Goal: Information Seeking & Learning: Check status

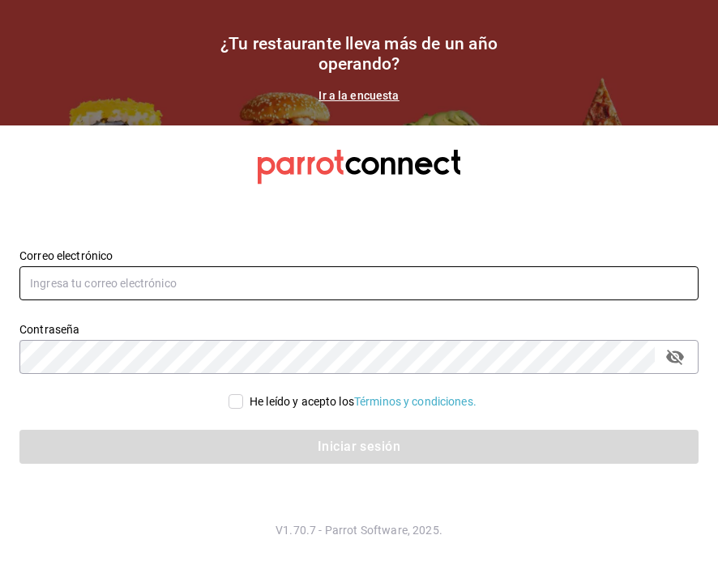
click at [185, 288] on input "text" at bounding box center [358, 283] width 679 height 34
type input "[EMAIL_ADDRESS][DOMAIN_NAME]"
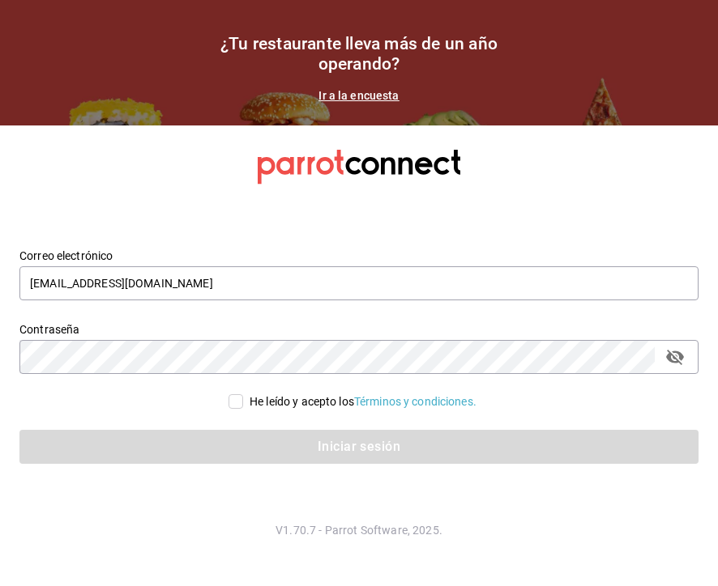
click at [251, 394] on div "He leído y acepto los Términos y condiciones." at bounding box center [362, 402] width 227 height 17
click at [243, 394] on input "He leído y acepto los Términos y condiciones." at bounding box center [235, 401] width 15 height 15
checkbox input "true"
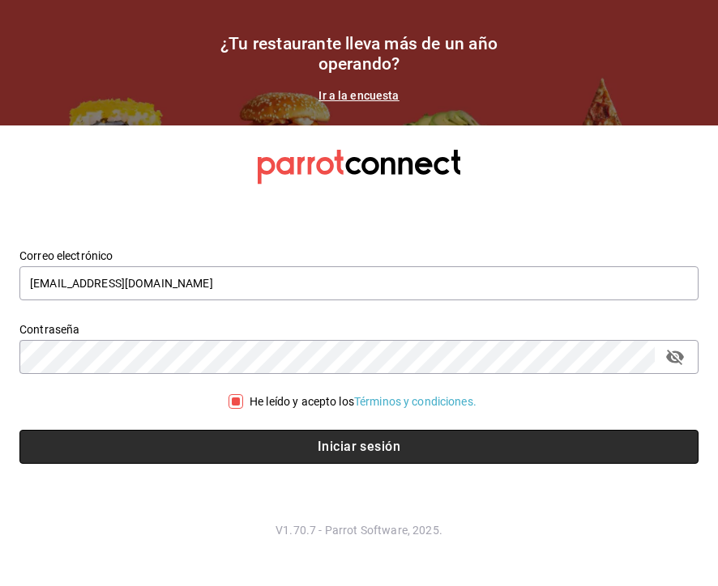
click at [288, 443] on button "Iniciar sesión" at bounding box center [358, 447] width 679 height 34
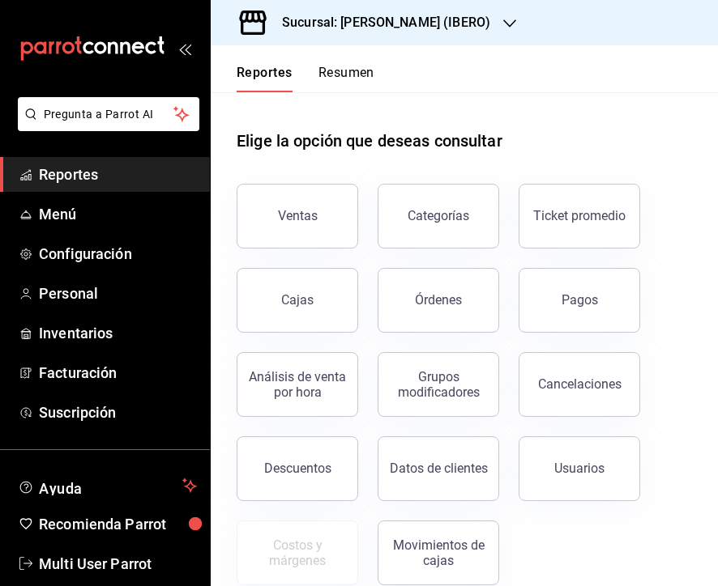
click at [353, 62] on div "Reportes Resumen" at bounding box center [293, 68] width 164 height 47
click at [352, 78] on button "Resumen" at bounding box center [346, 79] width 56 height 28
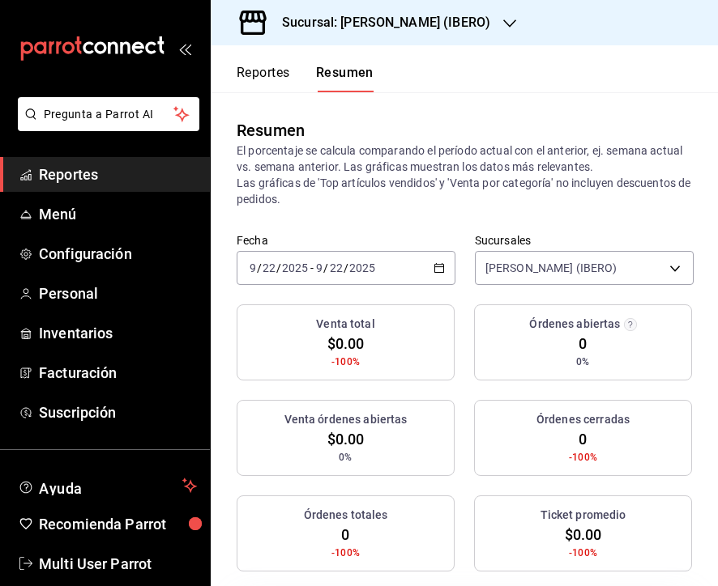
click at [364, 273] on input "2025" at bounding box center [362, 268] width 28 height 13
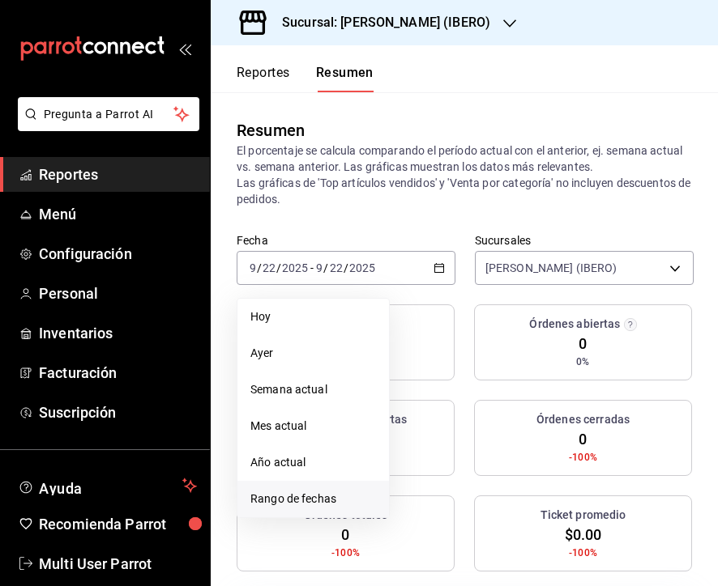
click at [330, 499] on span "Rango de fechas" at bounding box center [313, 499] width 126 height 17
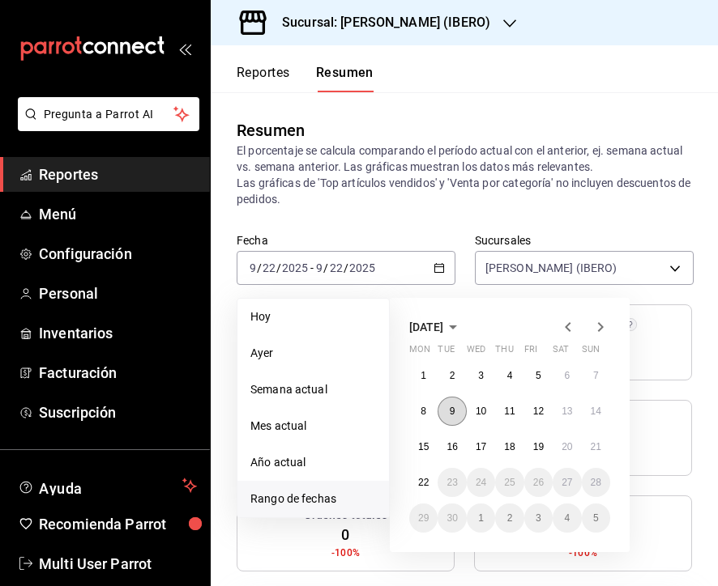
click at [445, 414] on button "9" at bounding box center [451, 411] width 28 height 29
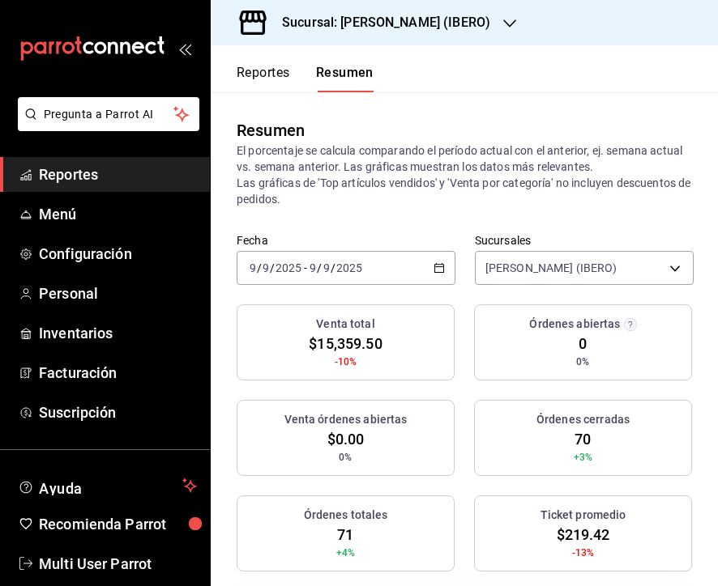
click at [395, 258] on div "2025-09-09 9 / 9 / 2025 - 2025-09-09 9 / 9 / 2025" at bounding box center [346, 268] width 219 height 34
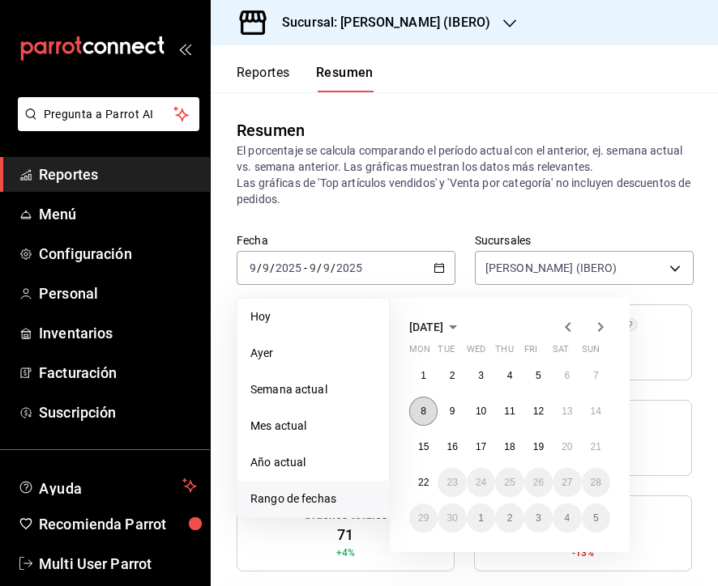
click at [421, 413] on abbr "8" at bounding box center [423, 411] width 6 height 11
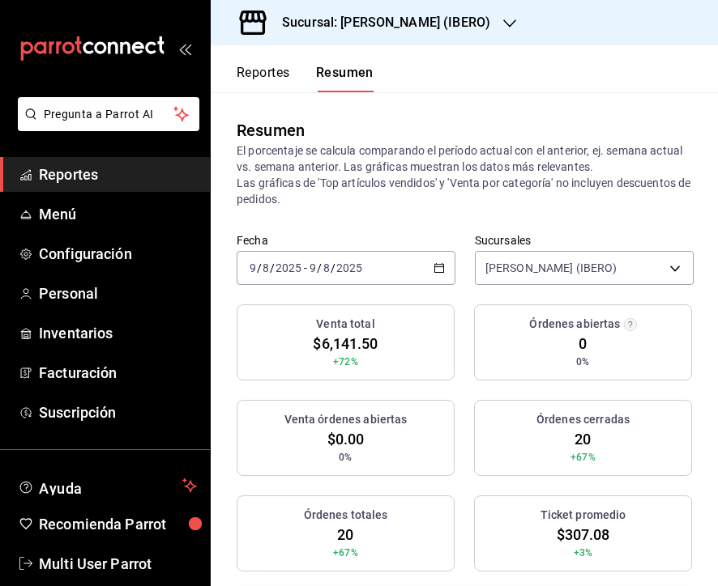
click at [386, 265] on div "2025-09-08 9 / 8 / 2025 - 2025-09-08 9 / 8 / 2025" at bounding box center [346, 268] width 219 height 34
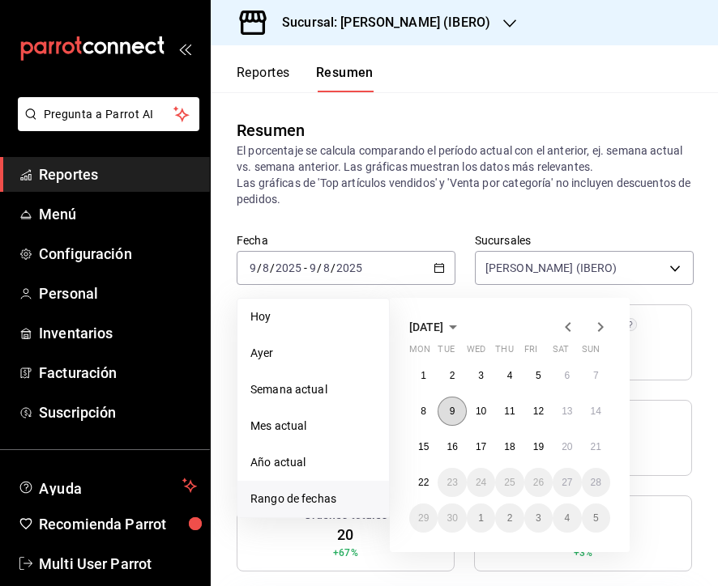
click at [450, 412] on abbr "9" at bounding box center [453, 411] width 6 height 11
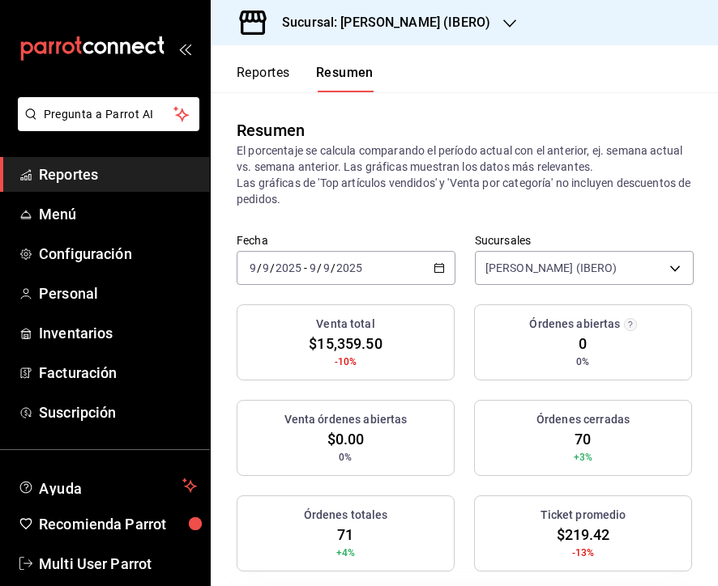
click at [334, 258] on div "2025-09-09 9 / 9 / 2025 - 2025-09-09 9 / 9 / 2025" at bounding box center [346, 268] width 219 height 34
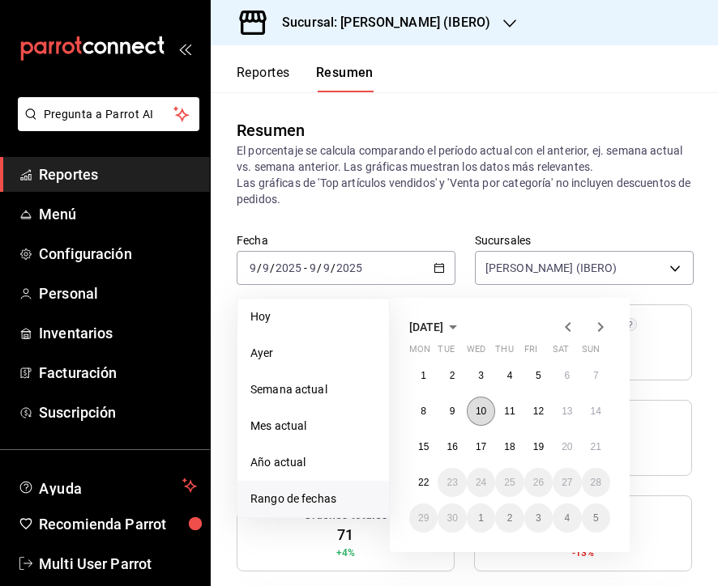
click at [492, 409] on button "10" at bounding box center [481, 411] width 28 height 29
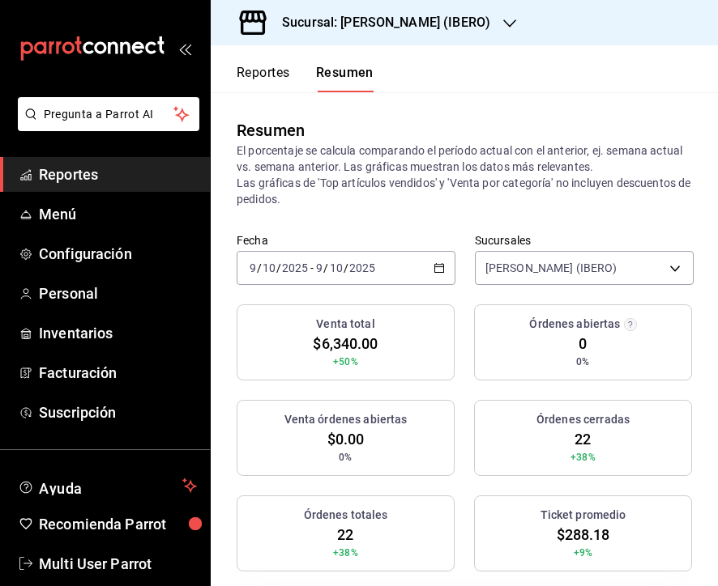
click at [390, 262] on div "2025-09-10 9 / 10 / 2025 - 2025-09-10 9 / 10 / 2025" at bounding box center [346, 268] width 219 height 34
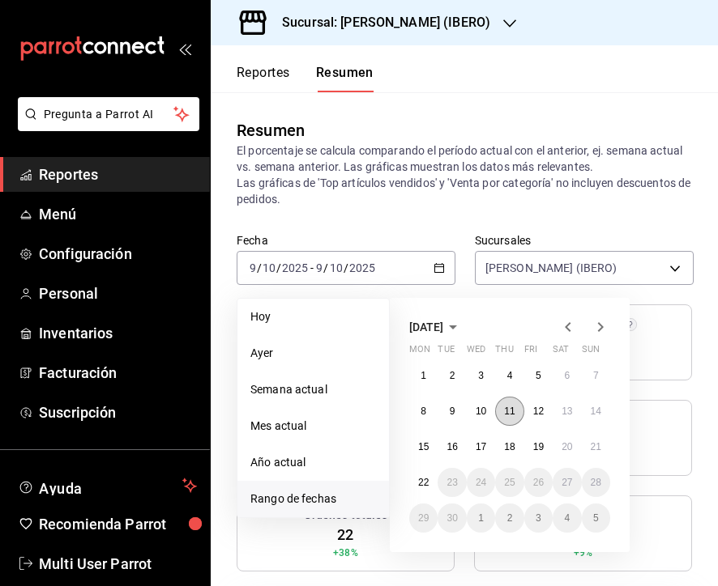
click at [507, 416] on abbr "11" at bounding box center [509, 411] width 11 height 11
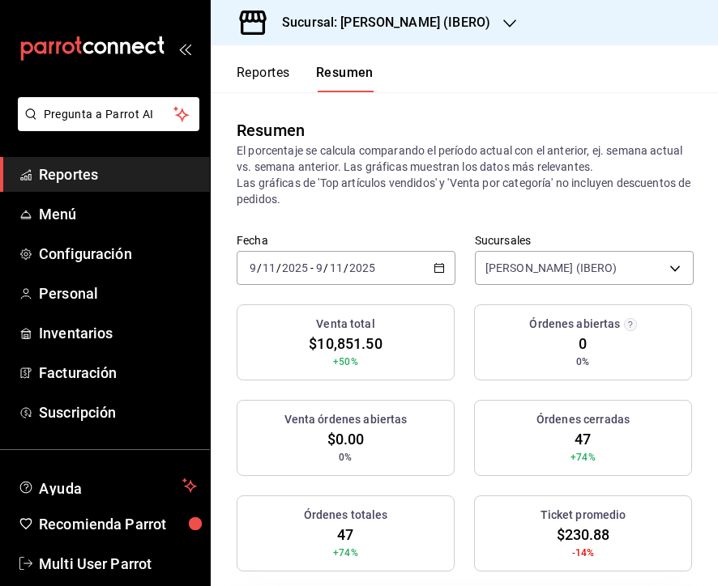
click at [367, 269] on input "2025" at bounding box center [362, 268] width 28 height 13
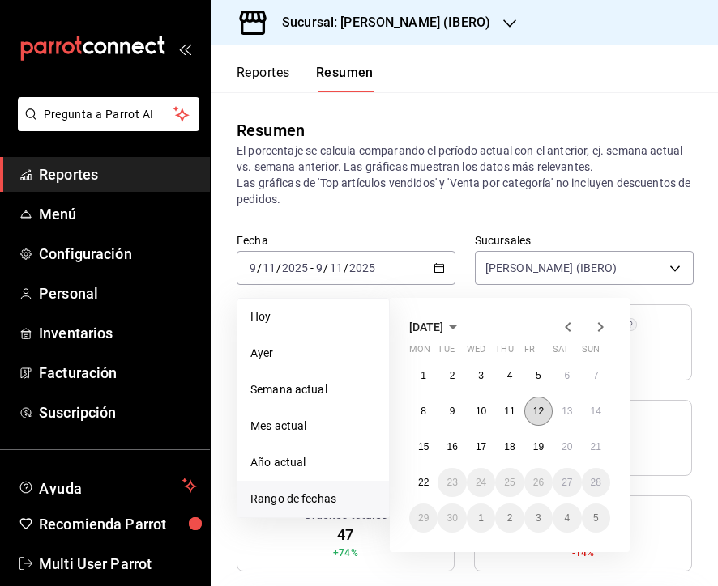
click at [538, 416] on abbr "12" at bounding box center [538, 411] width 11 height 11
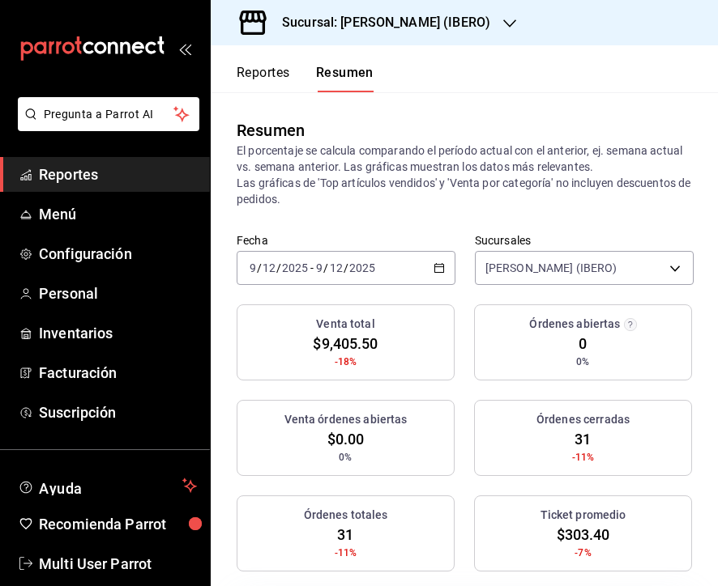
click at [399, 271] on div "2025-09-12 9 / 12 / 2025 - 2025-09-12 9 / 12 / 2025" at bounding box center [346, 268] width 219 height 34
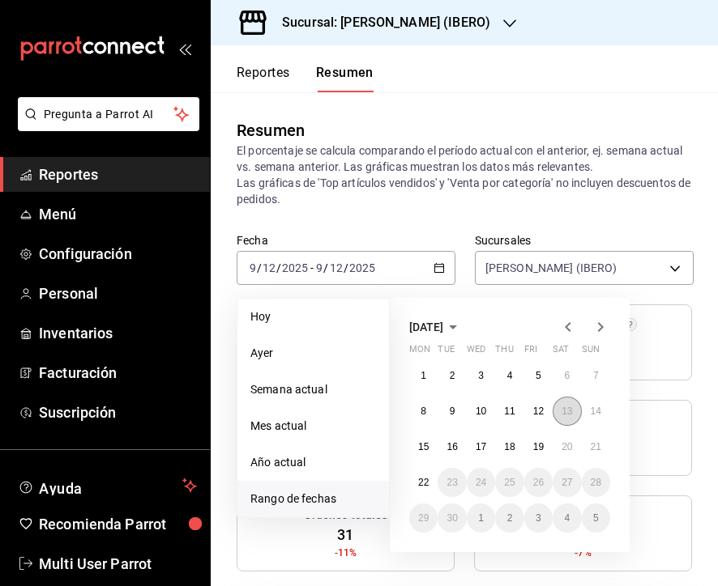
click at [572, 408] on abbr "13" at bounding box center [566, 411] width 11 height 11
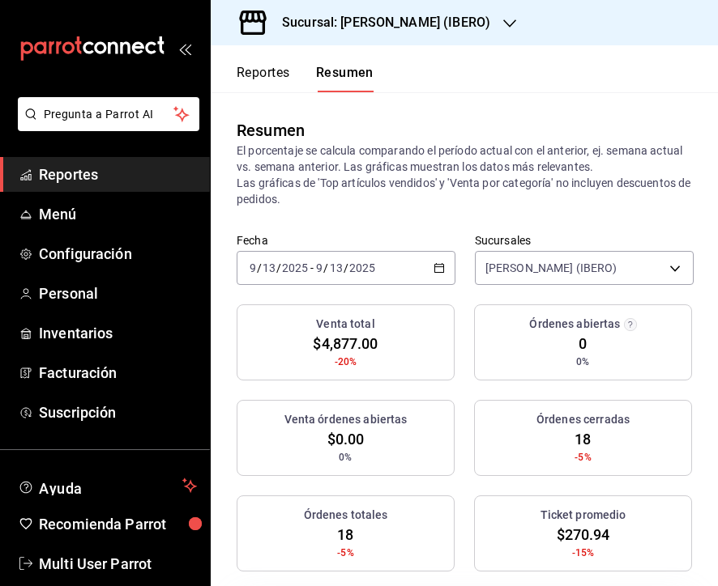
click at [332, 259] on div "2025-09-13 9 / 13 / 2025 - 2025-09-13 9 / 13 / 2025" at bounding box center [346, 268] width 219 height 34
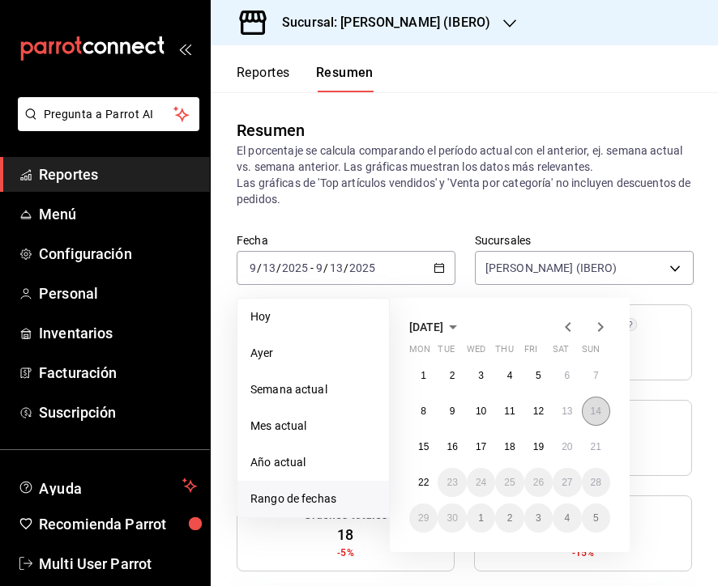
click at [599, 411] on abbr "14" at bounding box center [595, 411] width 11 height 11
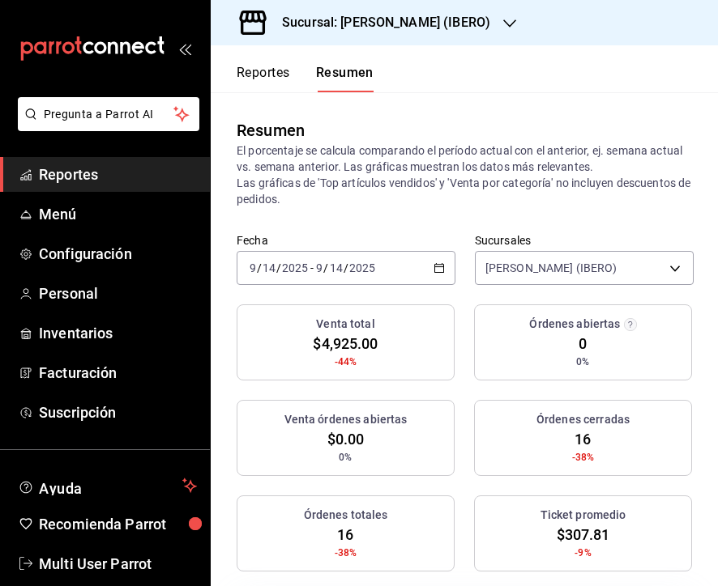
click at [349, 272] on input "2025" at bounding box center [362, 268] width 28 height 13
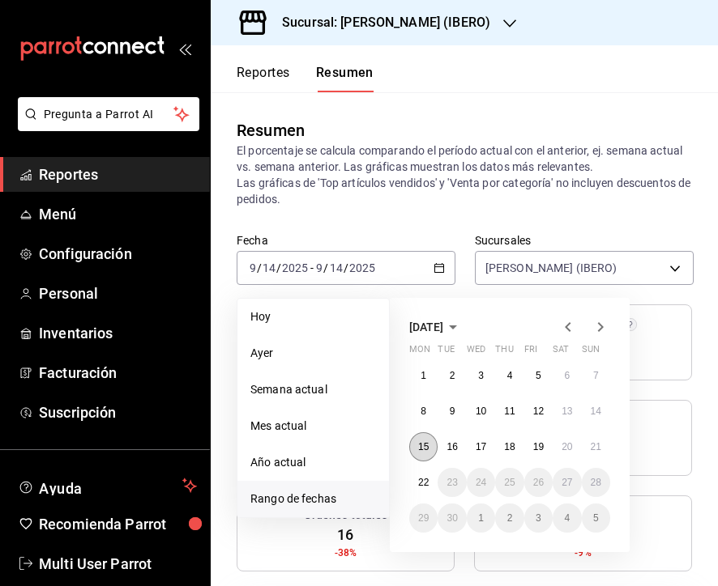
click at [425, 452] on abbr "15" at bounding box center [423, 446] width 11 height 11
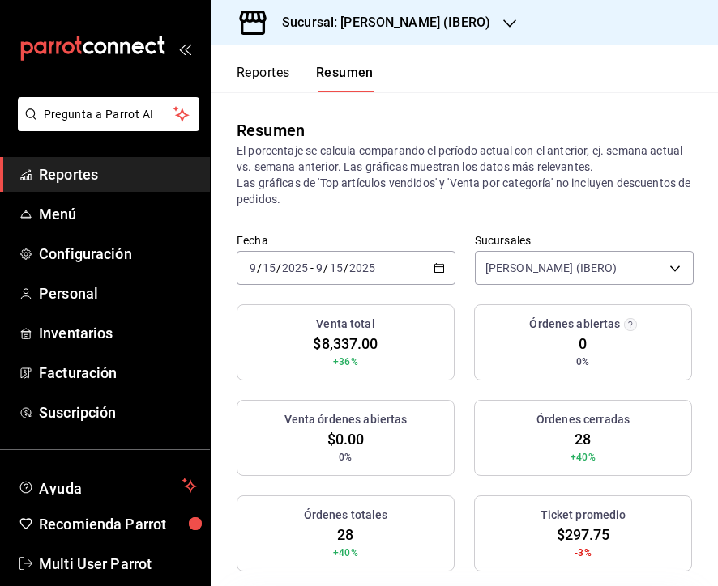
click at [375, 265] on div "2025-09-15 9 / 15 / 2025" at bounding box center [344, 268] width 63 height 13
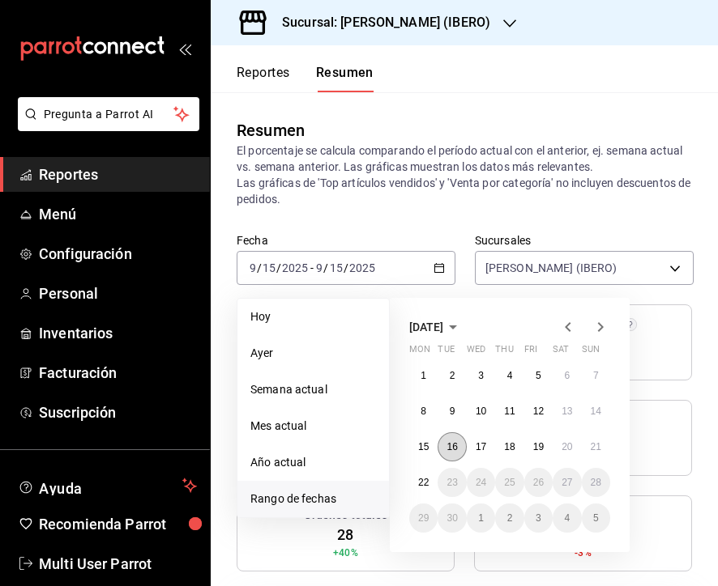
click at [455, 443] on abbr "16" at bounding box center [451, 446] width 11 height 11
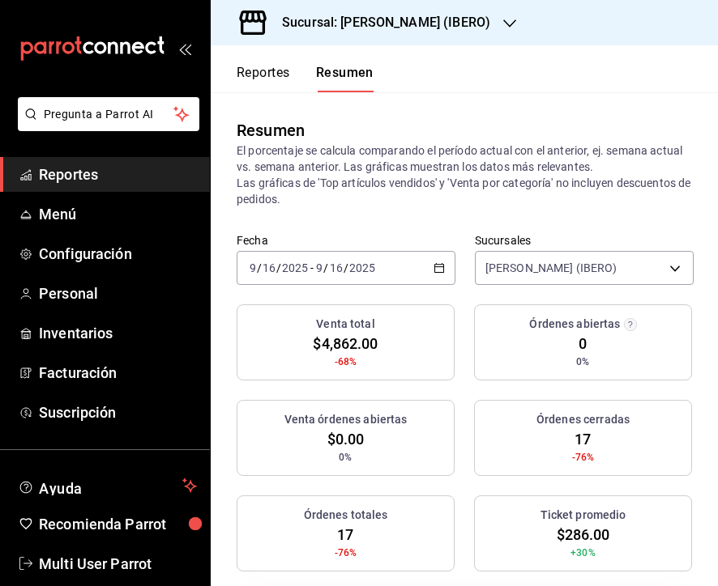
click at [339, 276] on div "2025-09-16 9 / 16 / 2025 - 2025-09-16 9 / 16 / 2025" at bounding box center [346, 268] width 219 height 34
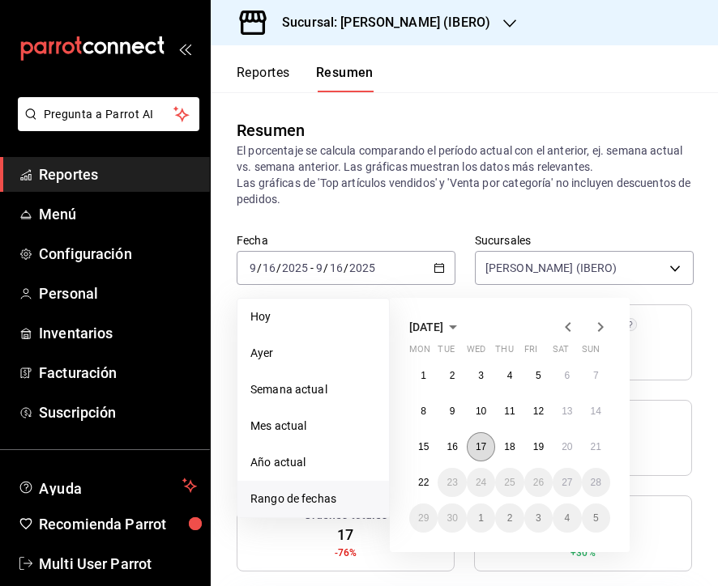
click at [475, 447] on button "17" at bounding box center [481, 447] width 28 height 29
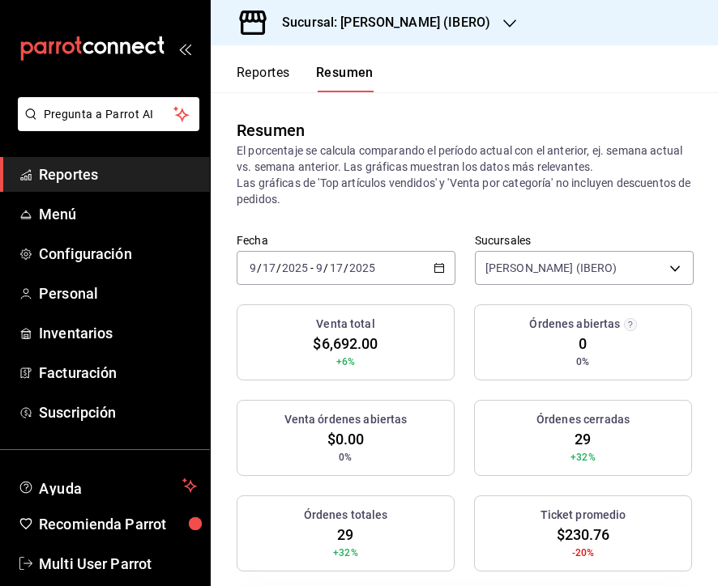
click at [362, 278] on div "2025-09-17 9 / 17 / 2025 - 2025-09-17 9 / 17 / 2025" at bounding box center [346, 268] width 219 height 34
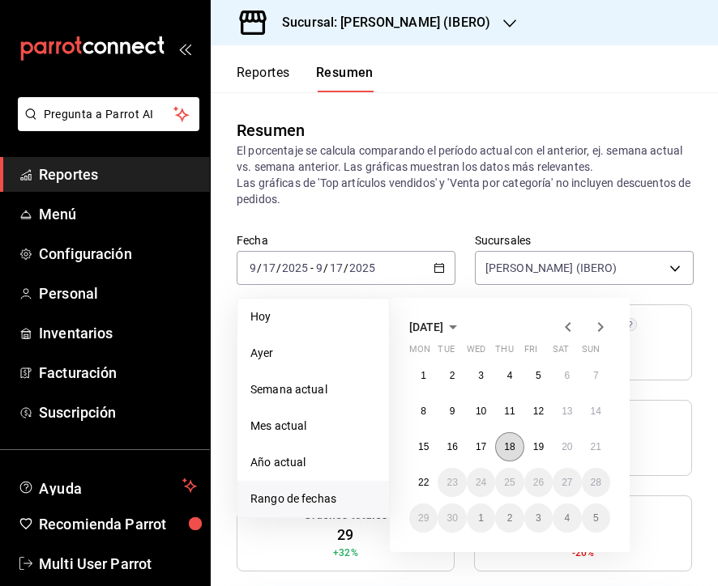
click at [503, 449] on button "18" at bounding box center [509, 447] width 28 height 29
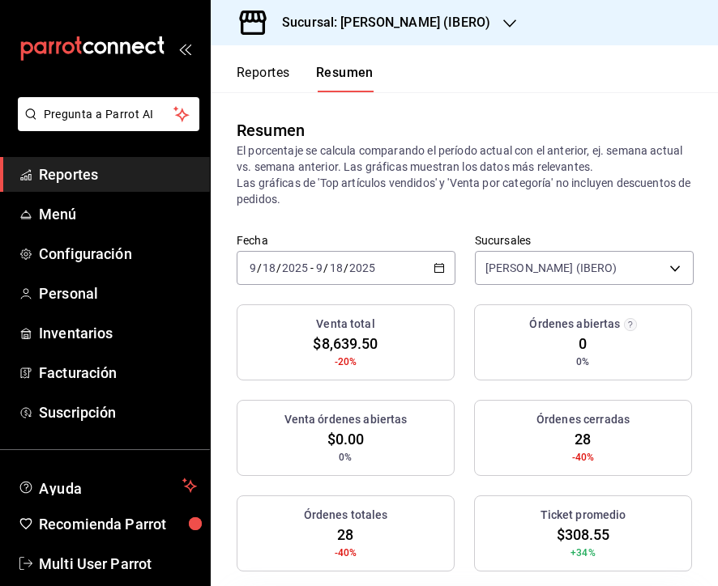
click at [370, 266] on input "2025" at bounding box center [362, 268] width 28 height 13
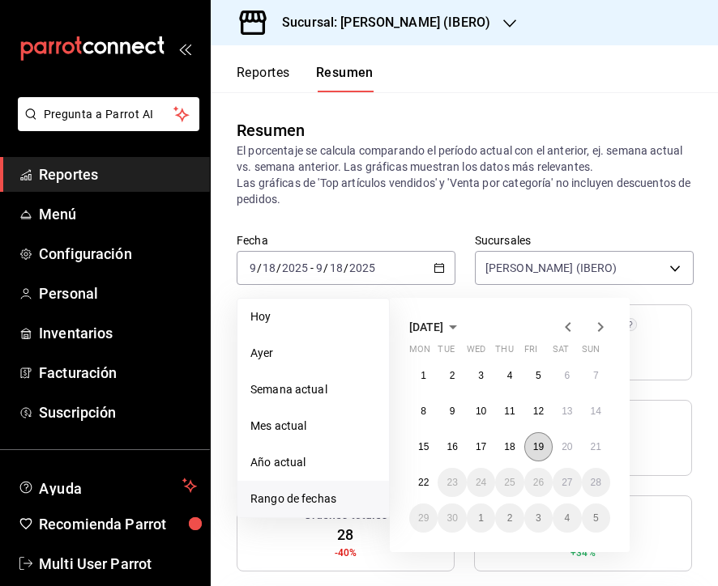
click at [535, 446] on abbr "19" at bounding box center [538, 446] width 11 height 11
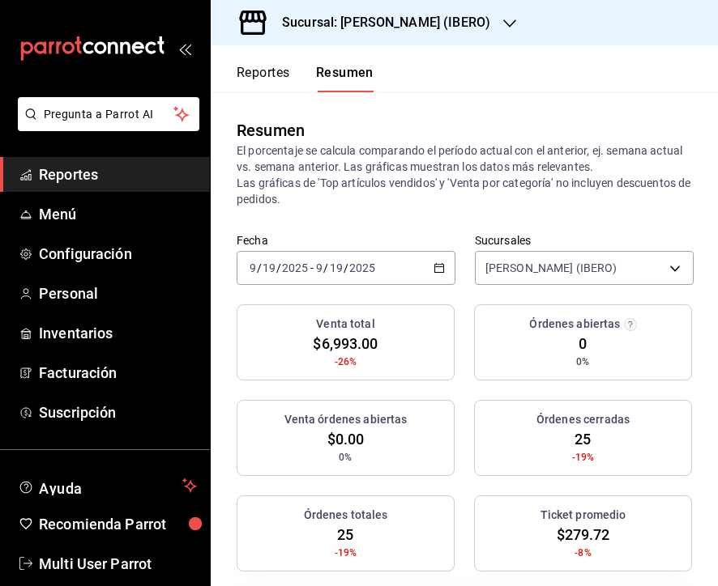
click at [377, 262] on div "2025-09-19 9 / 19 / 2025 - 2025-09-19 9 / 19 / 2025" at bounding box center [346, 268] width 219 height 34
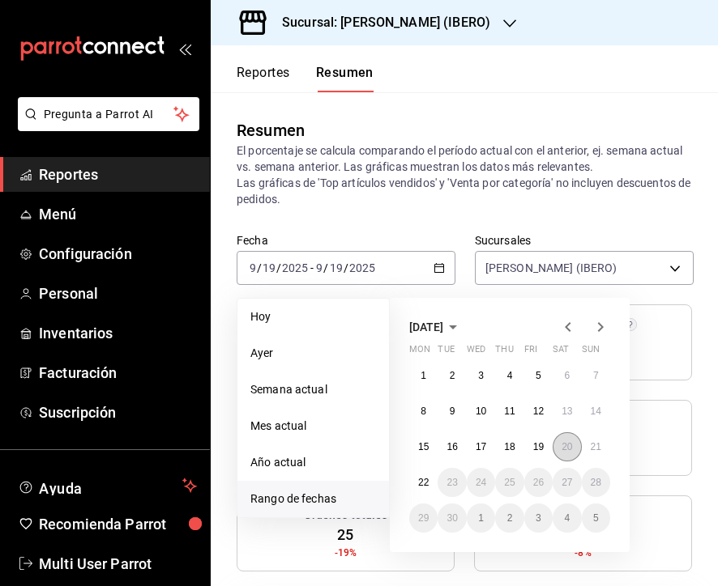
click at [562, 444] on abbr "20" at bounding box center [566, 446] width 11 height 11
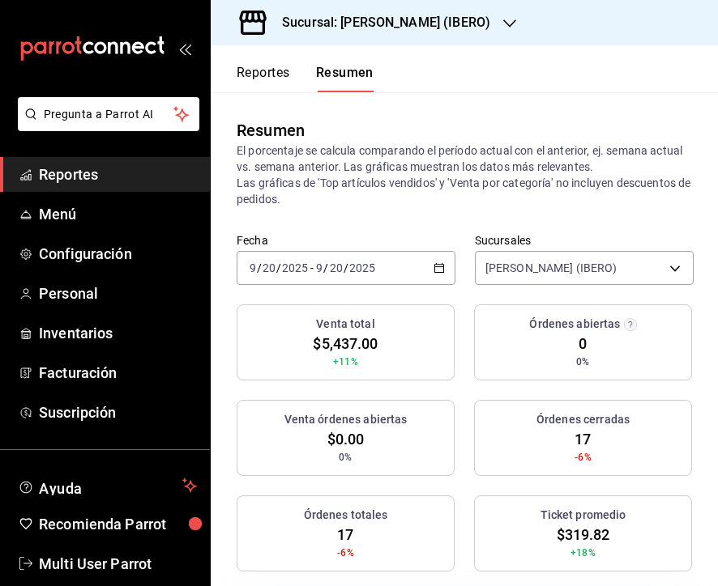
click at [347, 276] on div "2025-09-20 9 / 20 / 2025 - 2025-09-20 9 / 20 / 2025" at bounding box center [346, 268] width 219 height 34
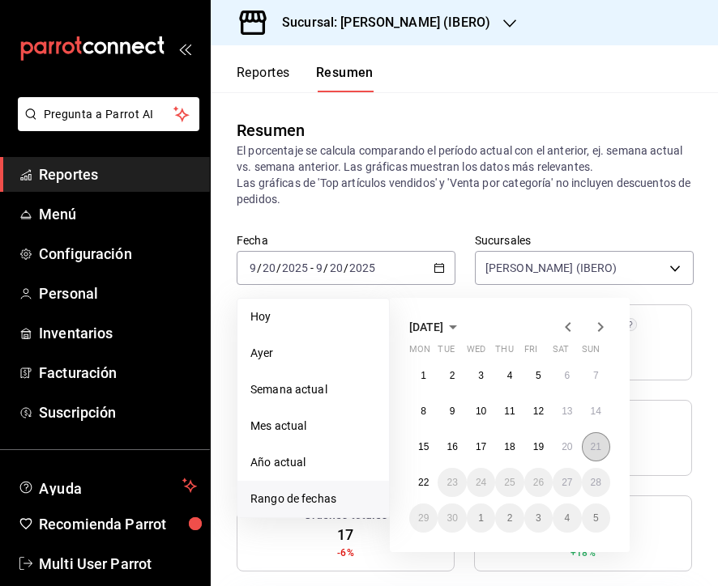
click at [587, 448] on button "21" at bounding box center [596, 447] width 28 height 29
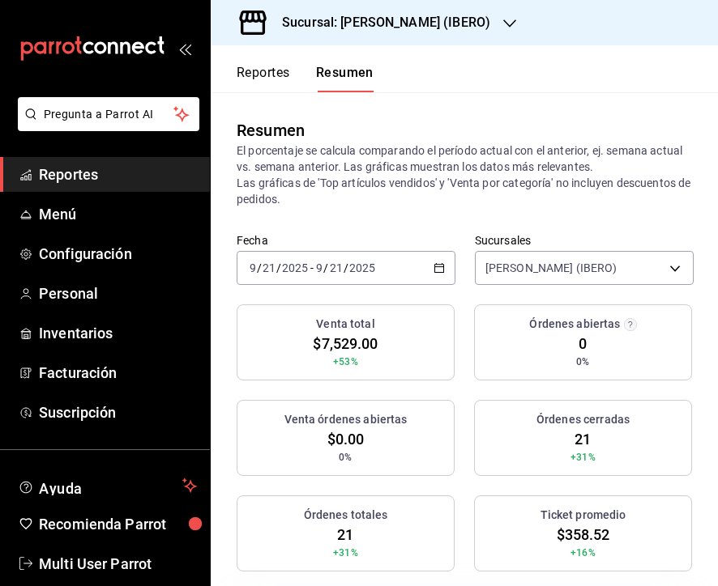
click at [420, 32] on h3 "Sucursal: Mai Poke (IBERO)" at bounding box center [379, 22] width 221 height 19
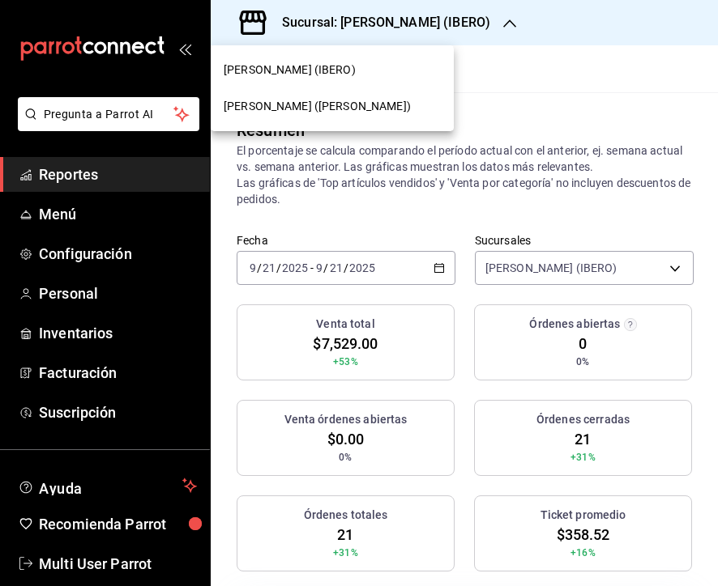
click at [337, 114] on span "Mai Poke (Garza Sada)" at bounding box center [317, 106] width 187 height 17
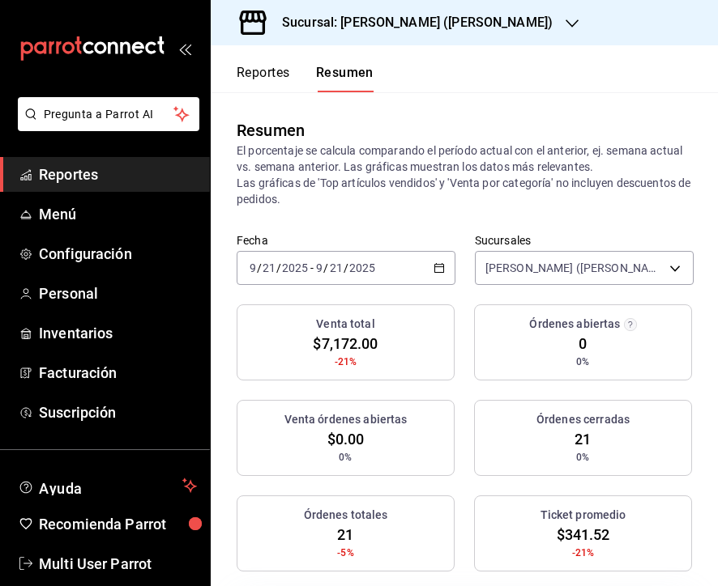
click at [359, 271] on input "2025" at bounding box center [362, 268] width 28 height 13
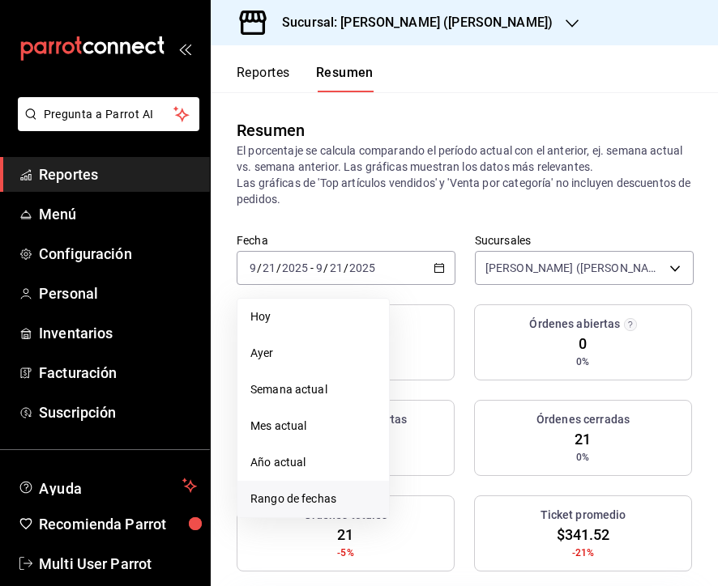
click at [317, 492] on span "Rango de fechas" at bounding box center [313, 499] width 126 height 17
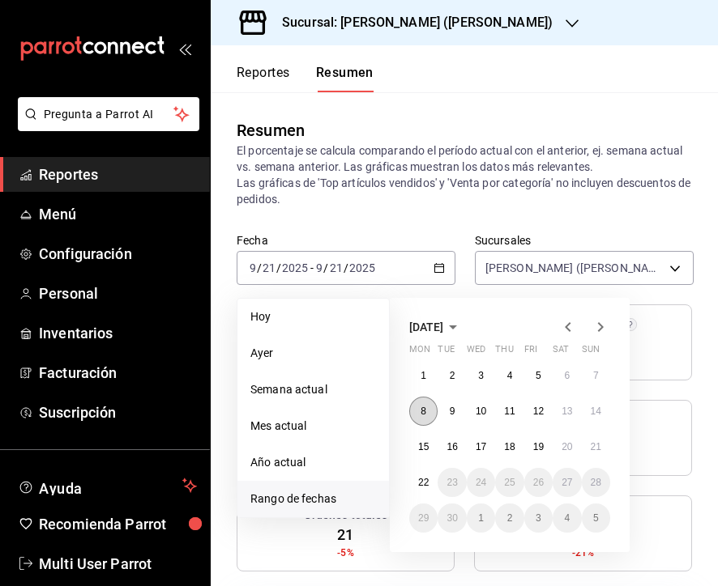
click at [420, 417] on button "8" at bounding box center [423, 411] width 28 height 29
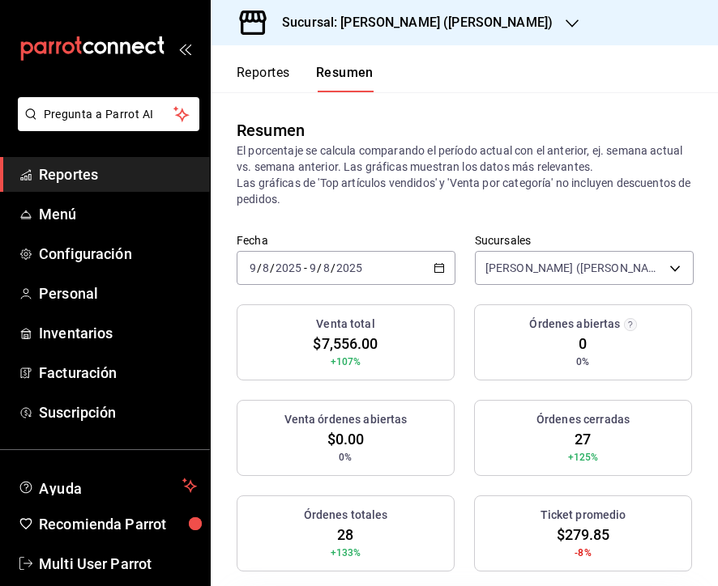
click at [346, 266] on input "2025" at bounding box center [349, 268] width 28 height 13
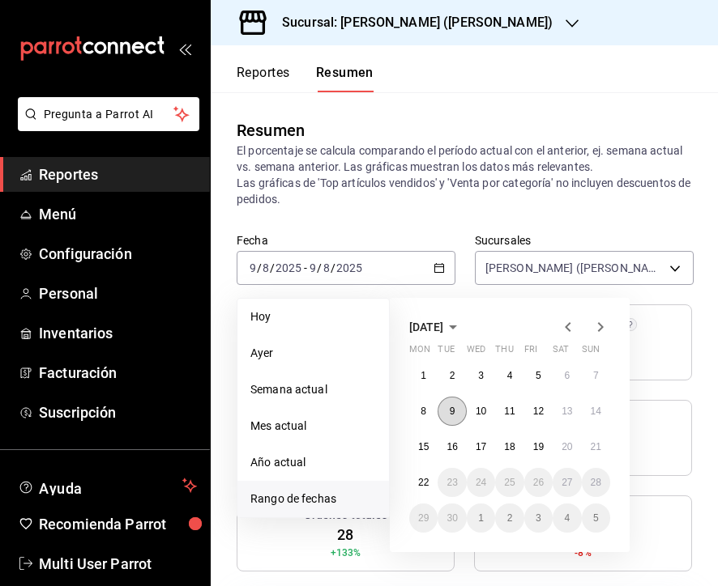
click at [448, 405] on button "9" at bounding box center [451, 411] width 28 height 29
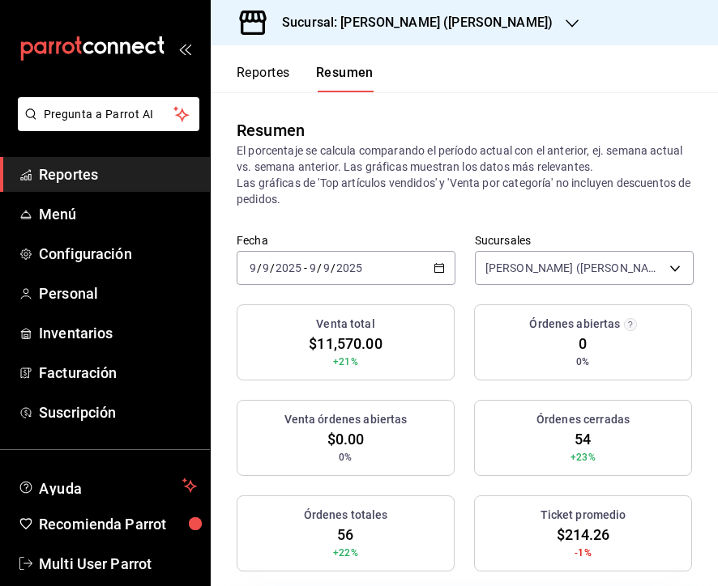
click at [357, 262] on input "2025" at bounding box center [349, 268] width 28 height 13
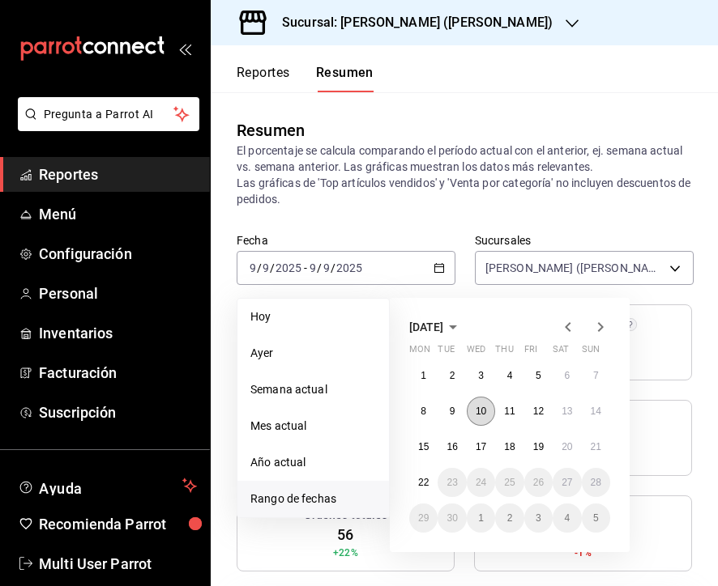
click at [480, 411] on abbr "10" at bounding box center [480, 411] width 11 height 11
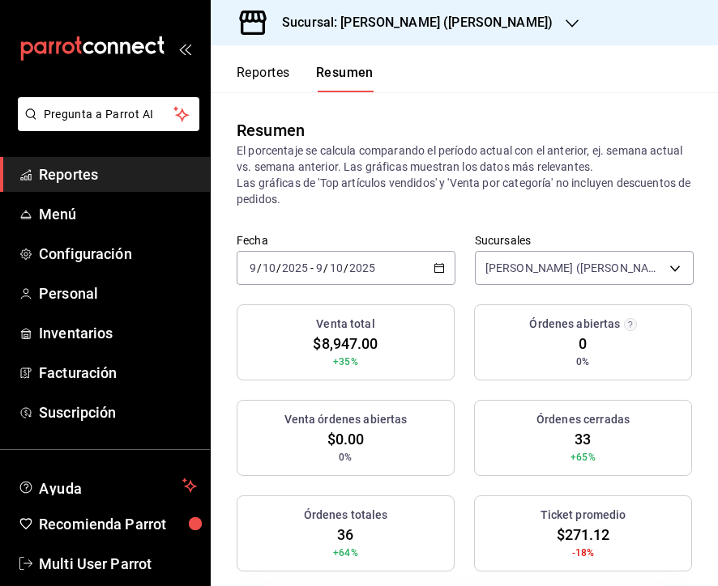
click at [368, 266] on input "2025" at bounding box center [362, 268] width 28 height 13
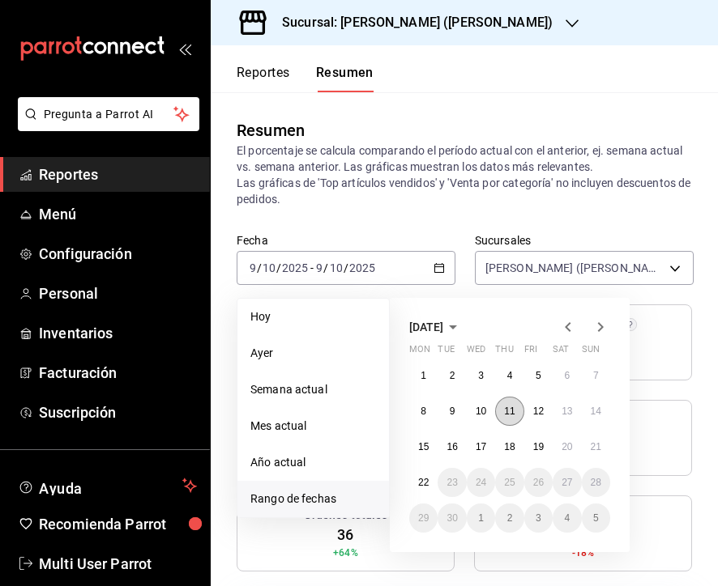
click at [497, 410] on button "11" at bounding box center [509, 411] width 28 height 29
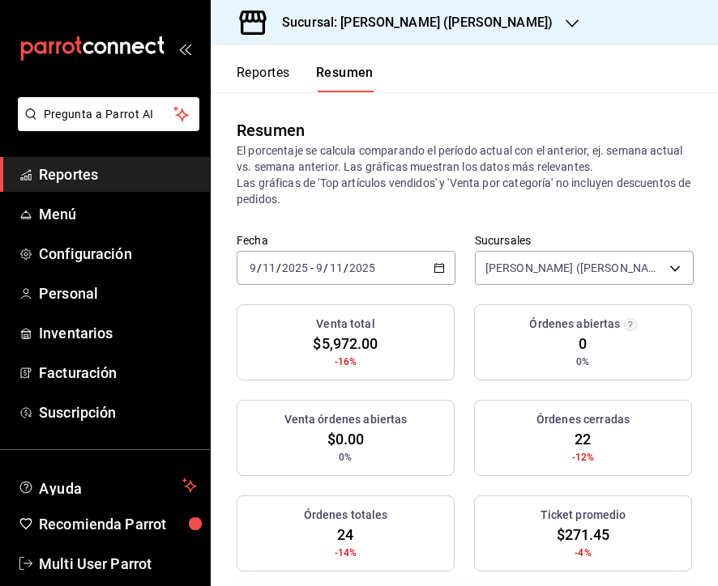
click at [380, 271] on div "2025-09-11 9 / 11 / 2025 - 2025-09-11 9 / 11 / 2025" at bounding box center [346, 268] width 219 height 34
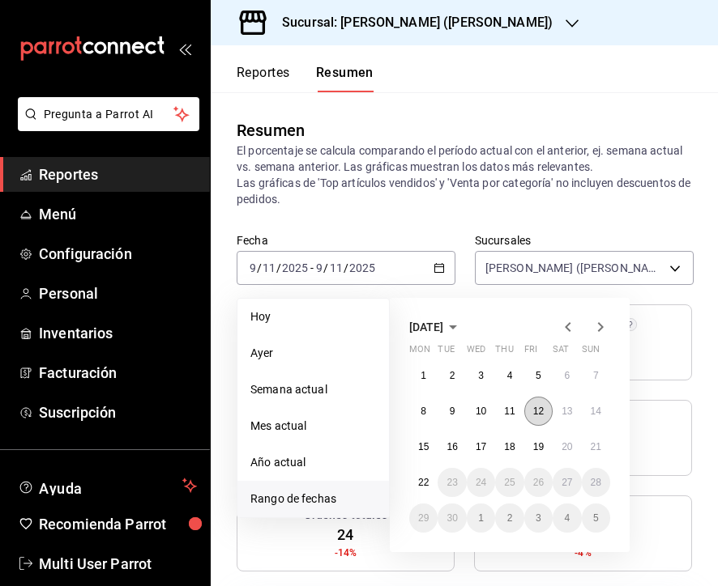
click at [535, 413] on abbr "12" at bounding box center [538, 411] width 11 height 11
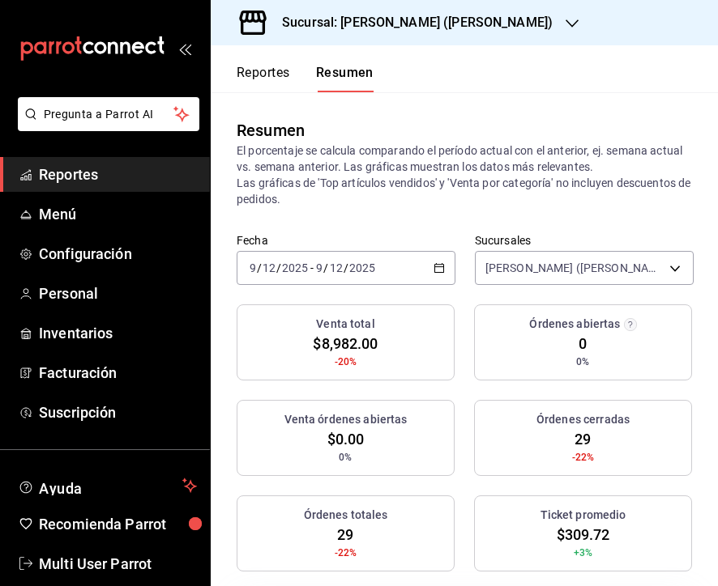
click at [365, 274] on input "2025" at bounding box center [362, 268] width 28 height 13
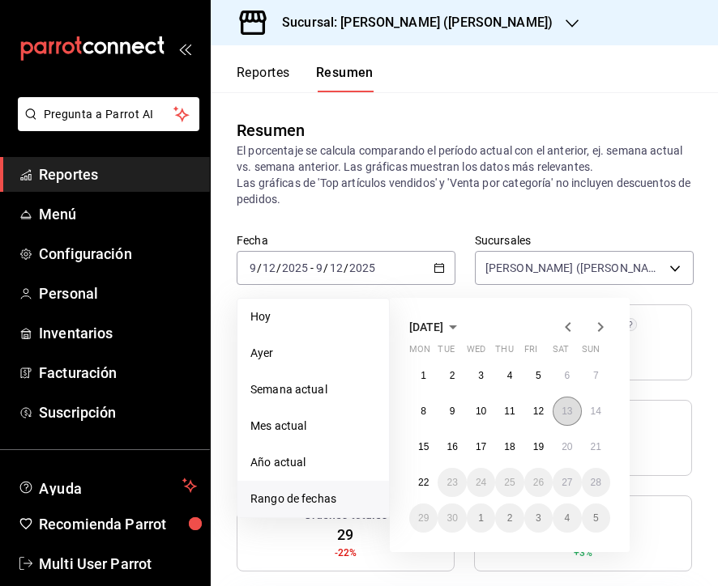
click at [571, 414] on abbr "13" at bounding box center [566, 411] width 11 height 11
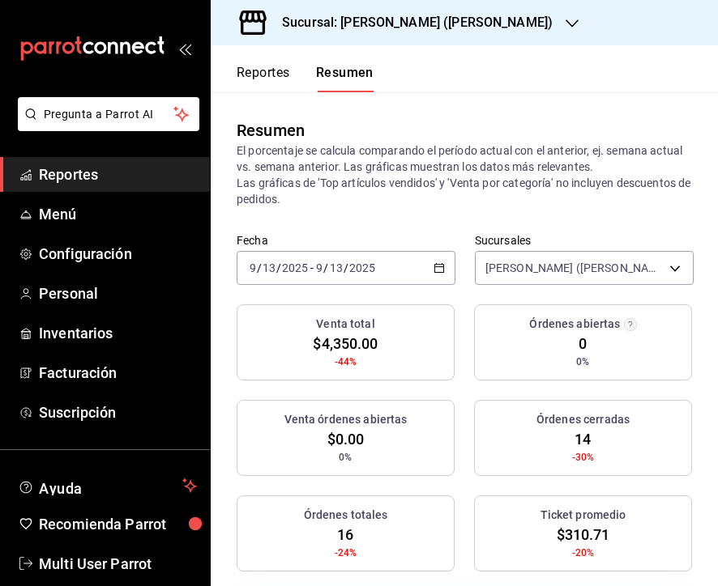
click at [355, 271] on input "2025" at bounding box center [362, 268] width 28 height 13
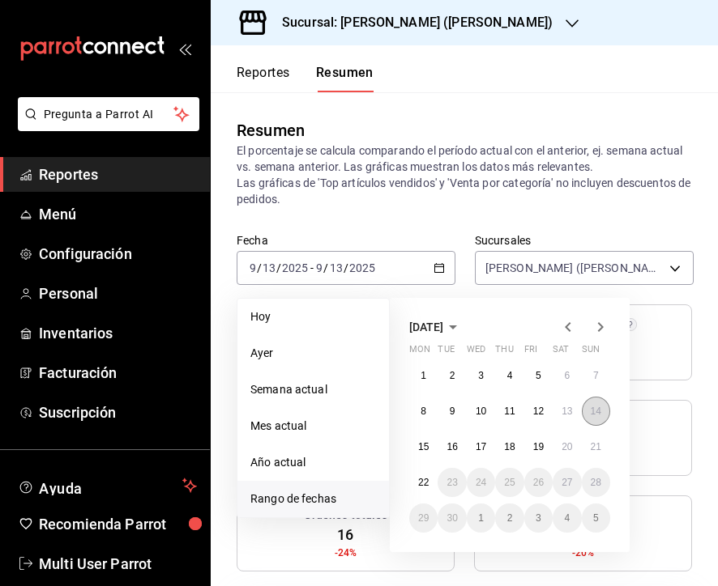
click at [595, 416] on abbr "14" at bounding box center [595, 411] width 11 height 11
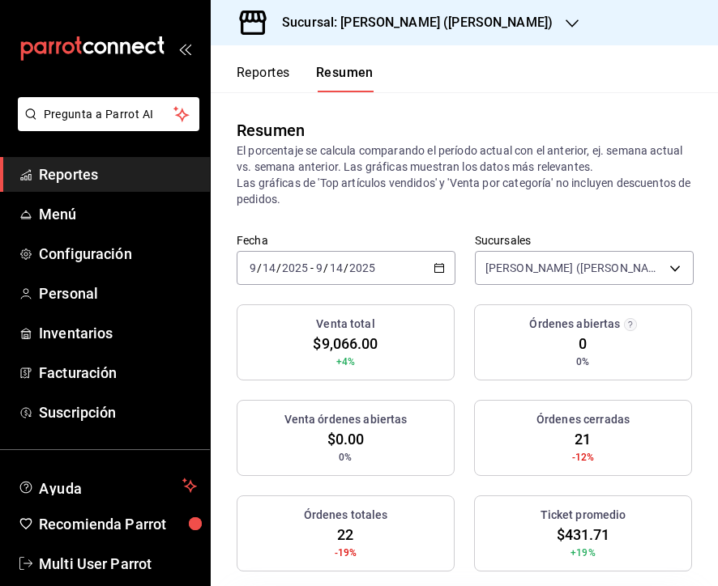
click at [355, 260] on div "2025-09-14 9 / 14 / 2025 - 2025-09-14 9 / 14 / 2025" at bounding box center [346, 268] width 219 height 34
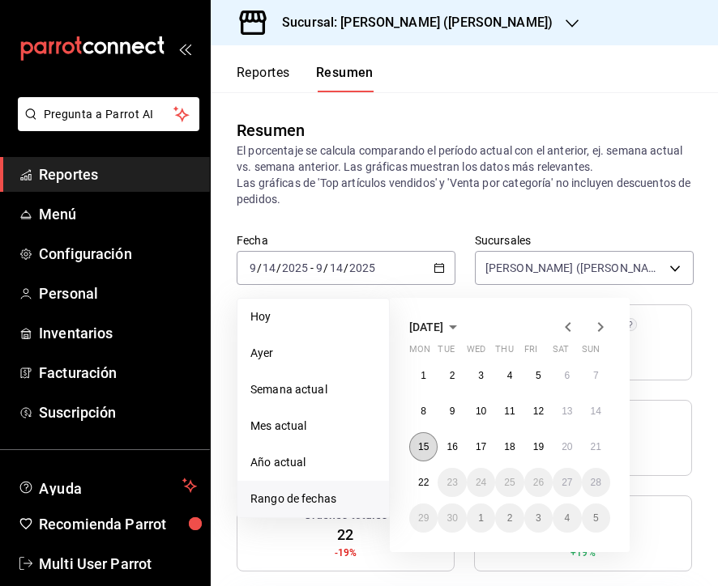
click at [416, 437] on button "15" at bounding box center [423, 447] width 28 height 29
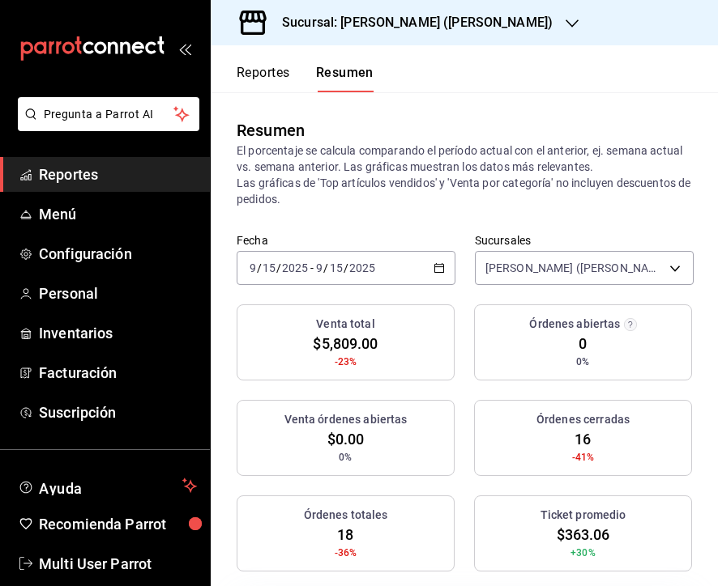
click at [369, 262] on input "2025" at bounding box center [362, 268] width 28 height 13
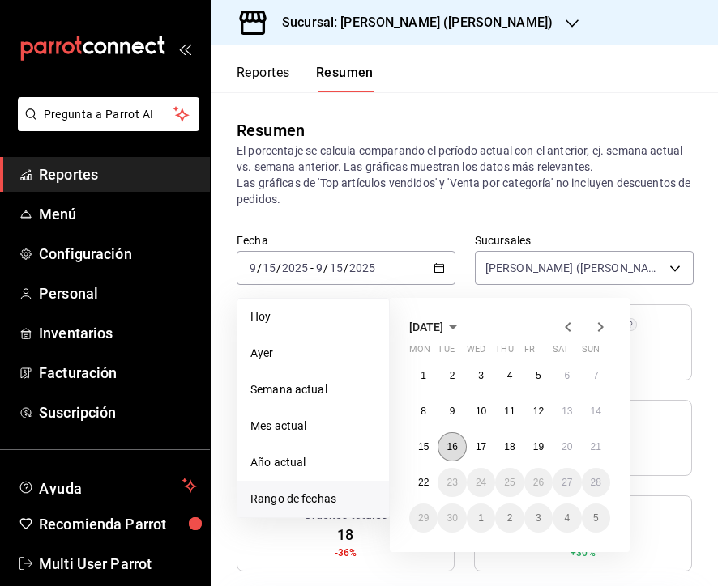
click at [456, 447] on abbr "16" at bounding box center [451, 446] width 11 height 11
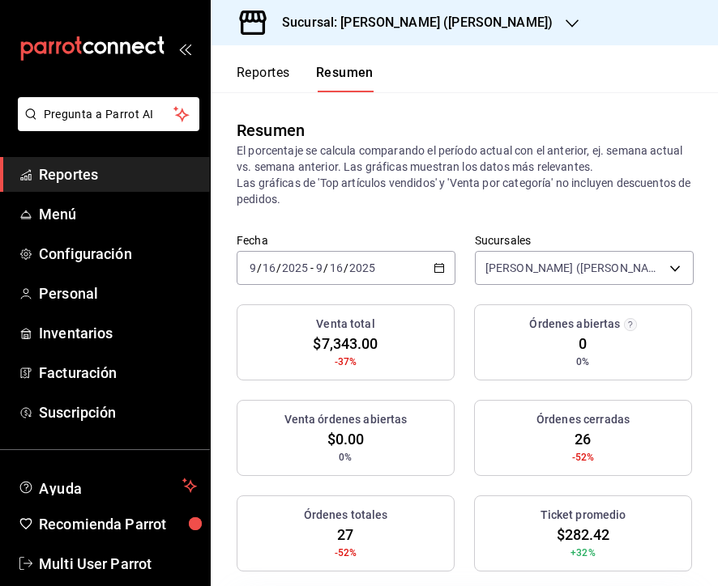
click at [365, 267] on input "2025" at bounding box center [362, 268] width 28 height 13
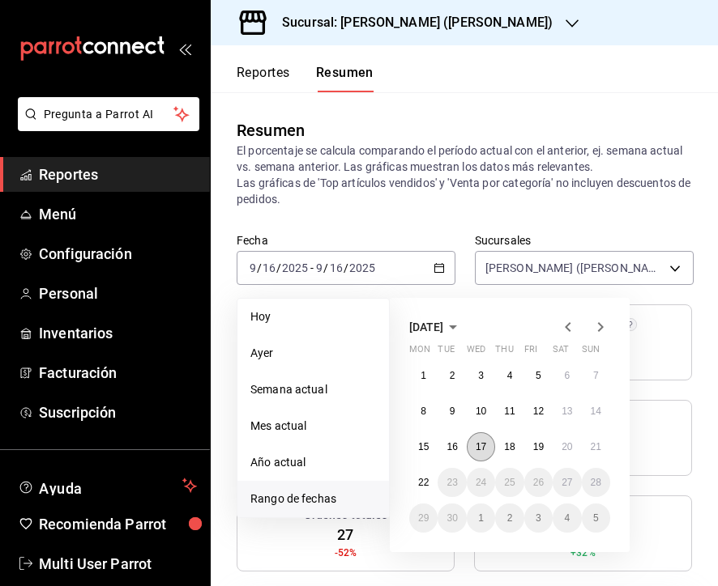
click at [481, 453] on button "17" at bounding box center [481, 447] width 28 height 29
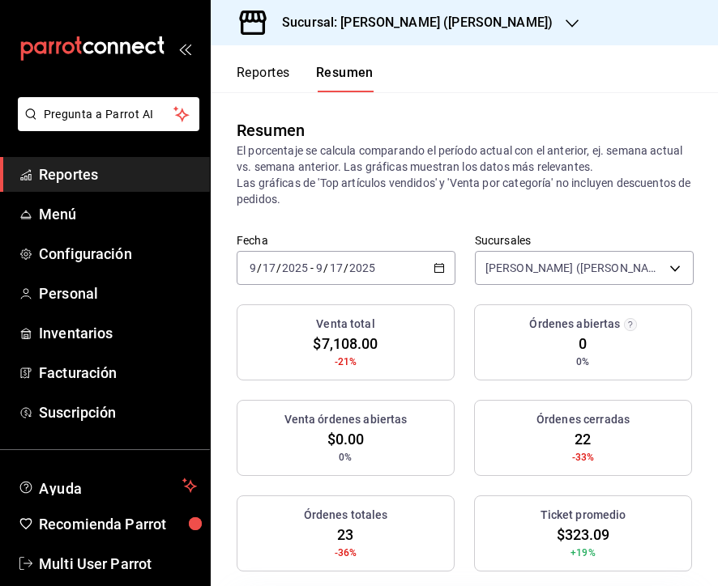
click at [369, 271] on input "2025" at bounding box center [362, 268] width 28 height 13
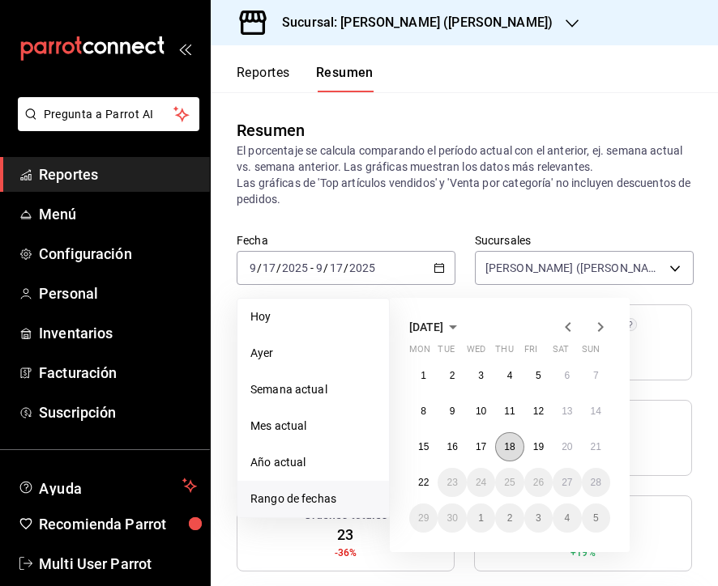
click at [521, 449] on button "18" at bounding box center [509, 447] width 28 height 29
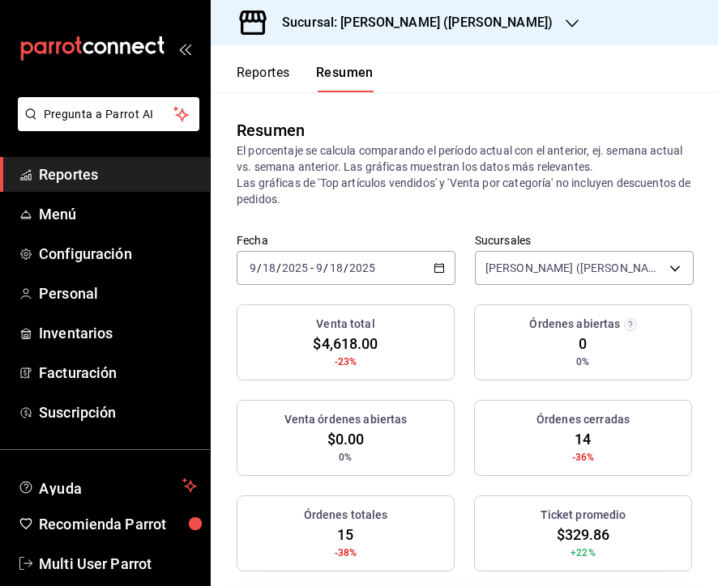
click at [358, 280] on div "2025-09-18 9 / 18 / 2025 - 2025-09-18 9 / 18 / 2025" at bounding box center [346, 268] width 219 height 34
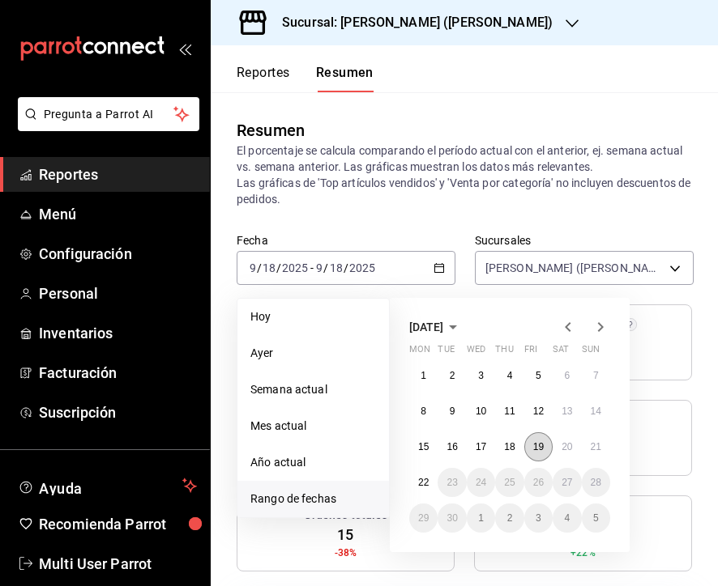
click at [537, 452] on abbr "19" at bounding box center [538, 446] width 11 height 11
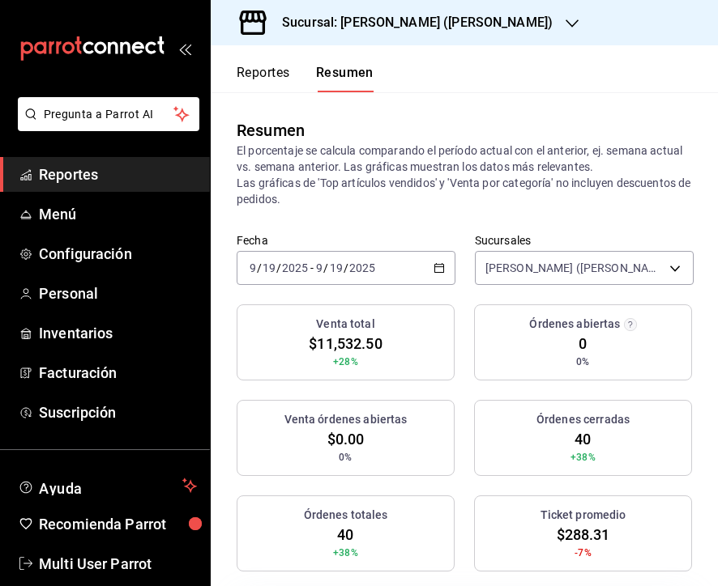
click at [388, 267] on div "2025-09-19 9 / 19 / 2025 - 2025-09-19 9 / 19 / 2025" at bounding box center [346, 268] width 219 height 34
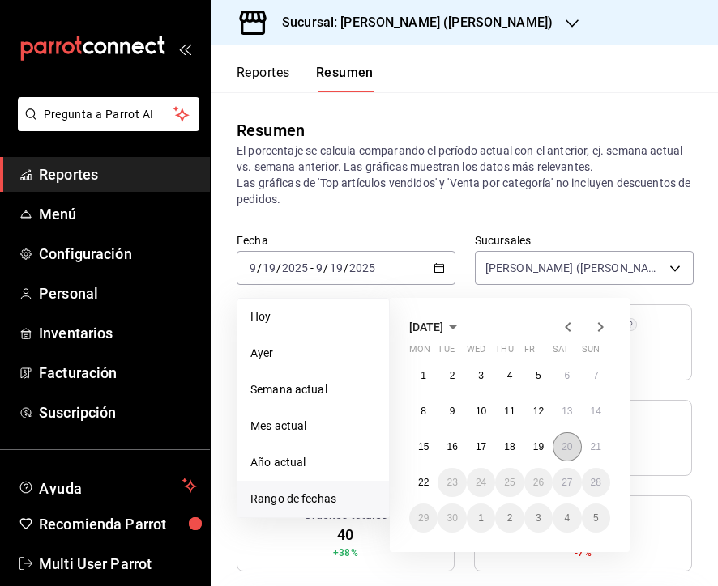
click at [569, 446] on abbr "20" at bounding box center [566, 446] width 11 height 11
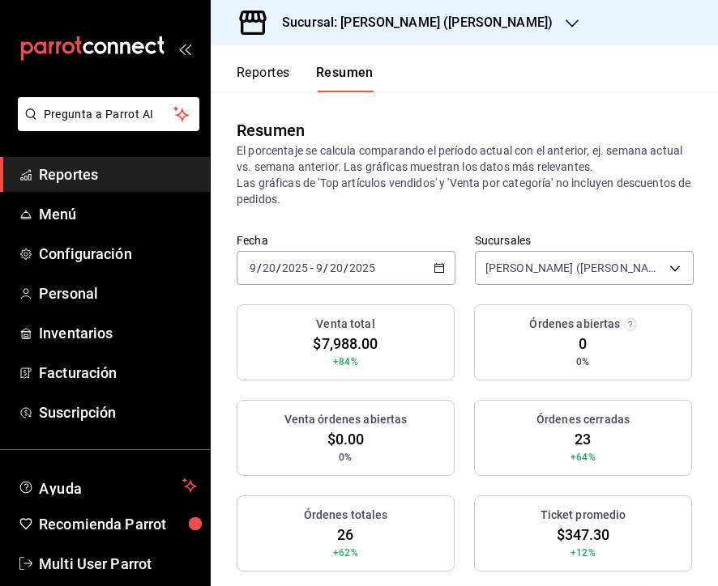
click at [373, 255] on div "2025-09-20 9 / 20 / 2025 - 2025-09-20 9 / 20 / 2025" at bounding box center [346, 268] width 219 height 34
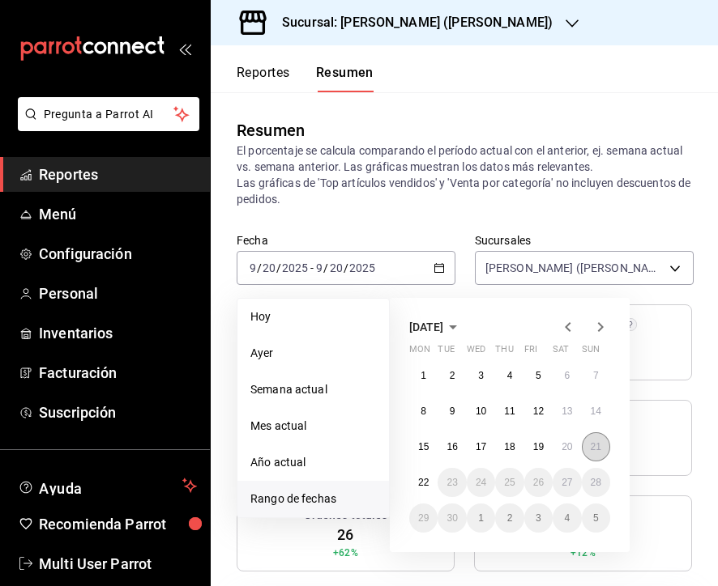
click at [605, 443] on button "21" at bounding box center [596, 447] width 28 height 29
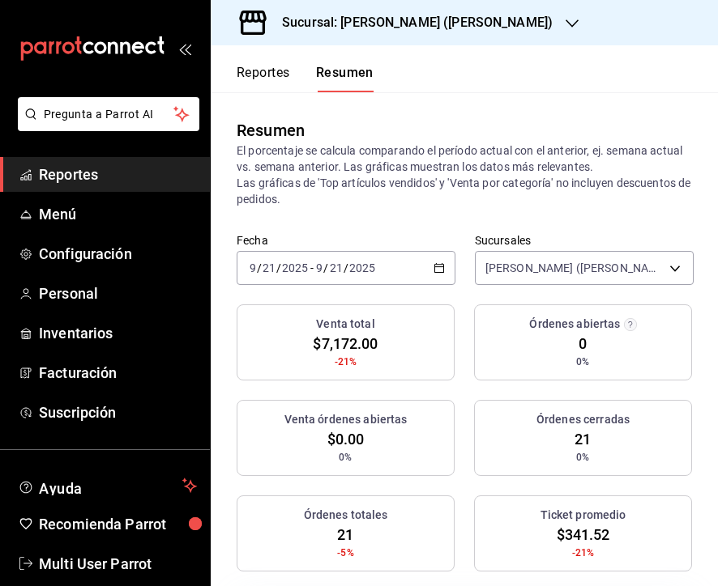
click at [434, 23] on h3 "Sucursal: Mai Poke (Garza Sada)" at bounding box center [411, 22] width 284 height 19
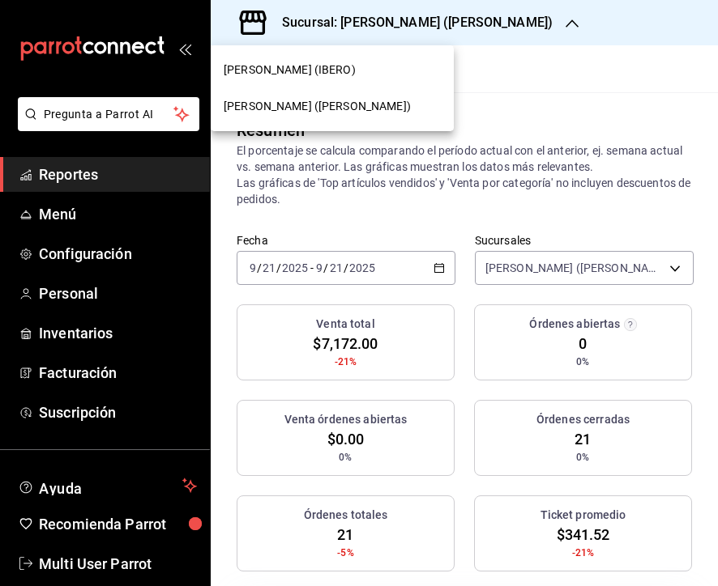
click at [292, 63] on span "Mai Poke (IBERO)" at bounding box center [290, 70] width 132 height 17
